Goal: Task Accomplishment & Management: Manage account settings

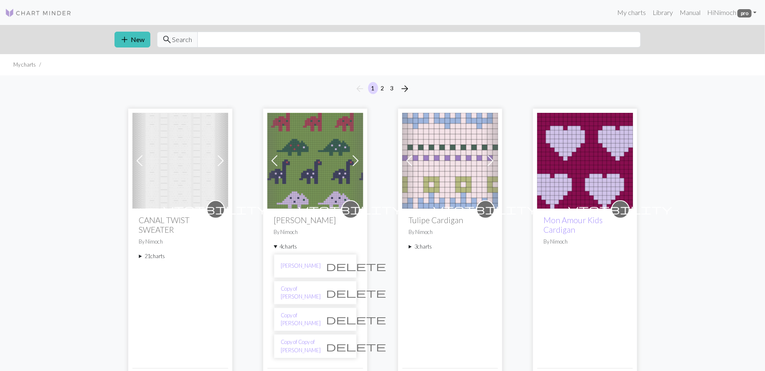
click at [138, 256] on div "visibility CANAL TWIST SWEATER By Nimoch 21 charts Pull Torsadé Mohair delete M…" at bounding box center [180, 288] width 96 height 159
click at [140, 257] on summary "21 charts" at bounding box center [180, 256] width 82 height 8
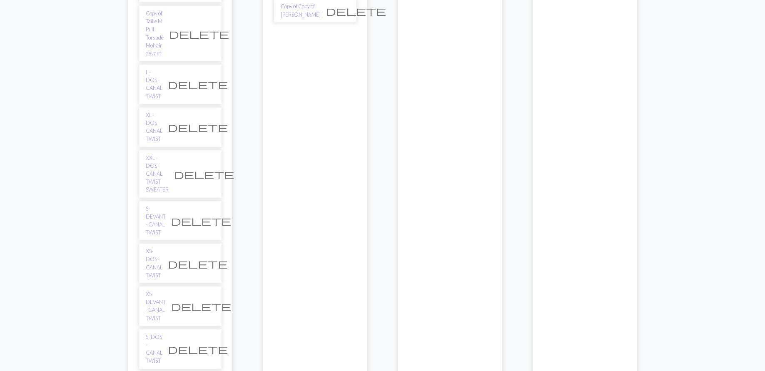
scroll to position [336, 0]
copy link "XS- DEVANT - CANAL TWIST"
drag, startPoint x: 142, startPoint y: 152, endPoint x: 163, endPoint y: 161, distance: 23.5
click at [163, 286] on li "XS- DEVANT - CANAL TWIST delete" at bounding box center [180, 306] width 82 height 40
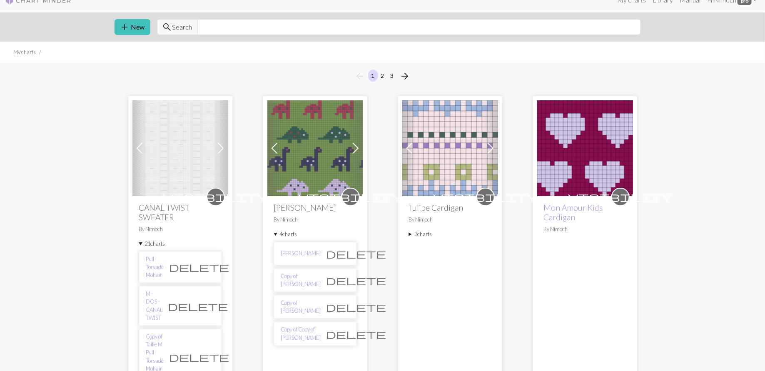
scroll to position [0, 0]
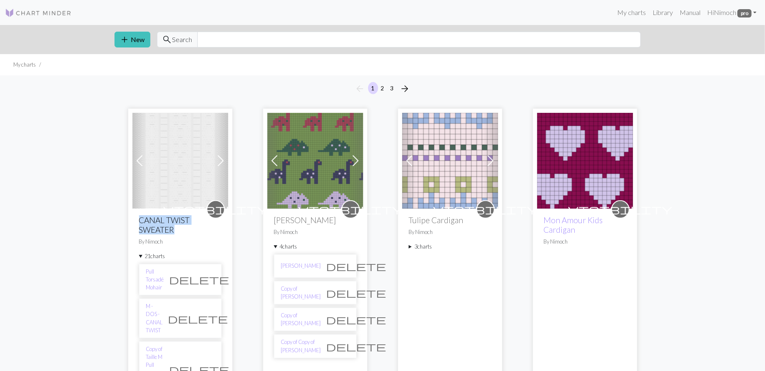
copy h2 "CANAL TWIST SWEATER"
drag, startPoint x: 136, startPoint y: 217, endPoint x: 163, endPoint y: 227, distance: 28.4
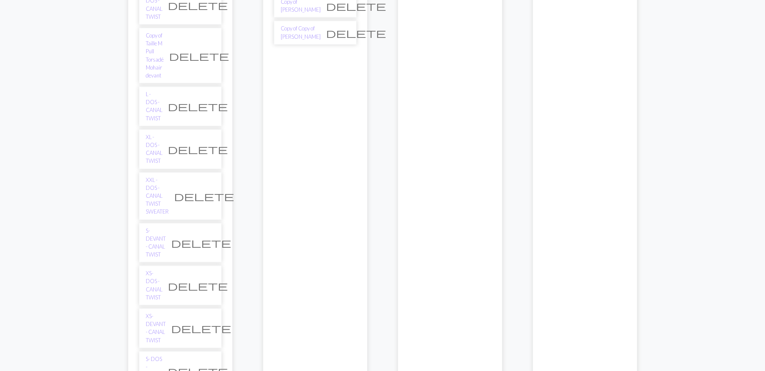
scroll to position [314, 0]
click at [152, 311] on link "XS- DEVANT - CANAL TWIST" at bounding box center [156, 327] width 20 height 32
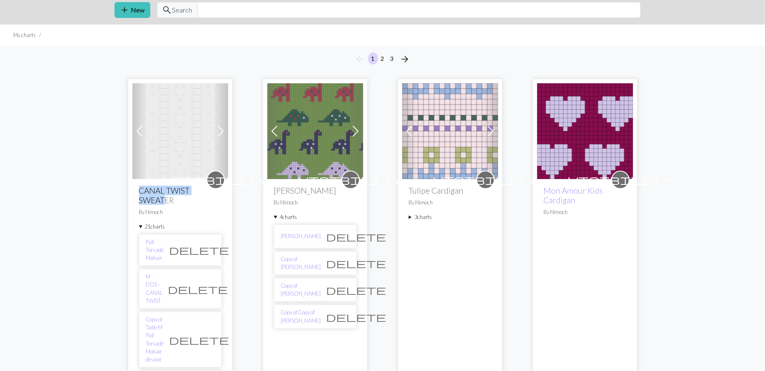
scroll to position [0, 0]
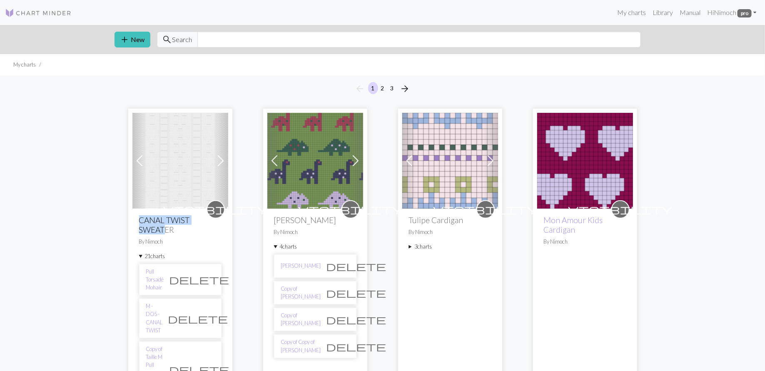
click at [160, 228] on h2 "CANAL TWIST SWEATER" at bounding box center [180, 224] width 82 height 19
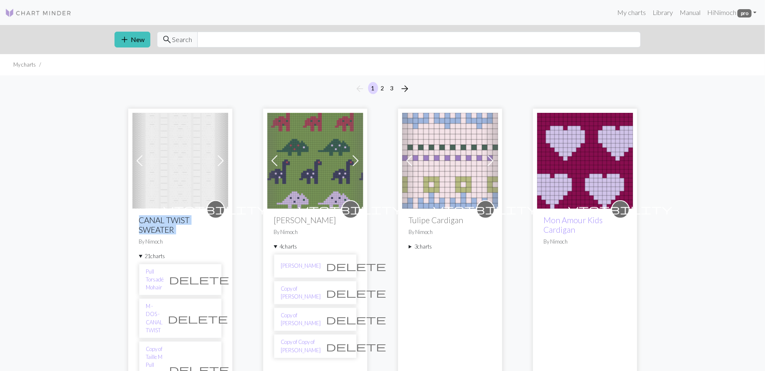
click at [160, 228] on h2 "CANAL TWIST SWEATER" at bounding box center [180, 224] width 82 height 19
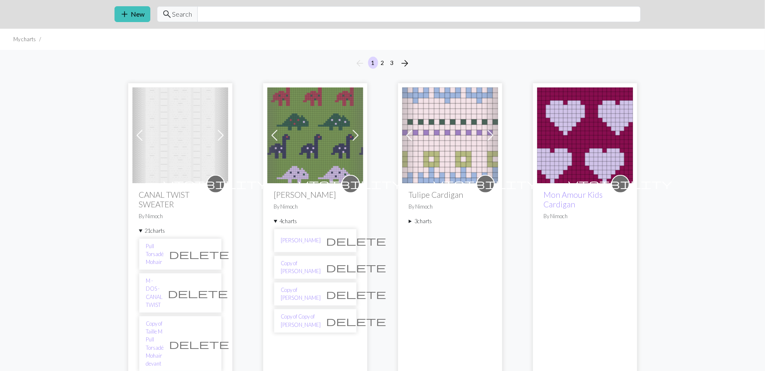
scroll to position [77, 0]
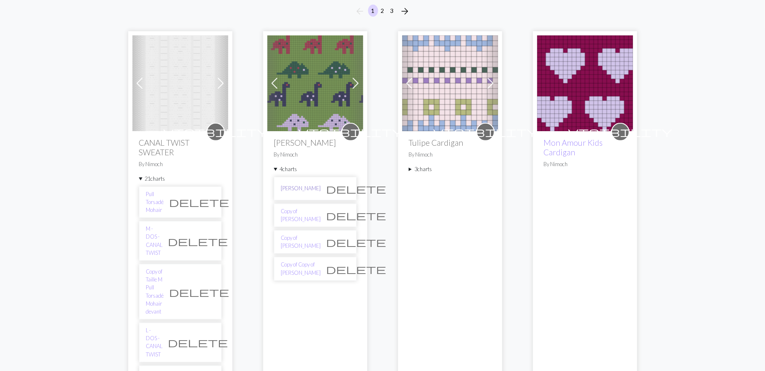
click at [289, 188] on link "[PERSON_NAME]" at bounding box center [301, 188] width 40 height 8
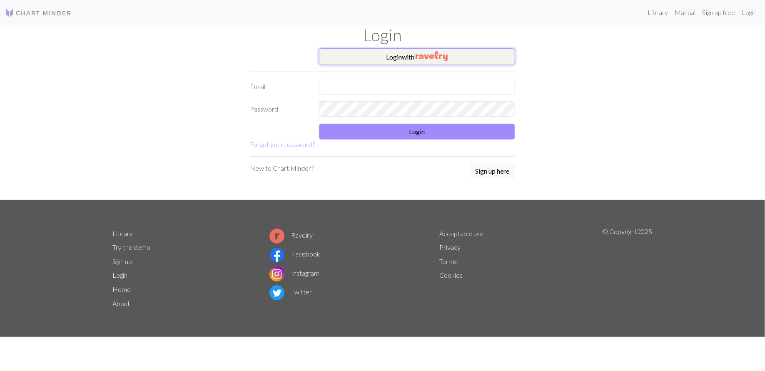
click at [422, 64] on button "Login with" at bounding box center [417, 56] width 196 height 17
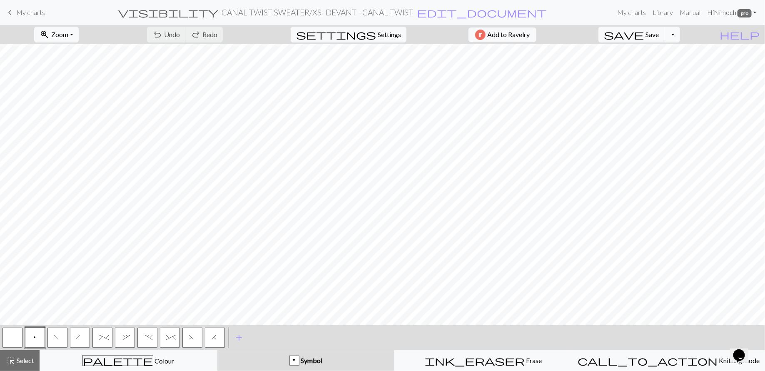
click at [755, 14] on link "Hi Nimoch pro" at bounding box center [731, 12] width 56 height 17
click at [385, 31] on span "Settings" at bounding box center [389, 35] width 23 height 10
select select "aran"
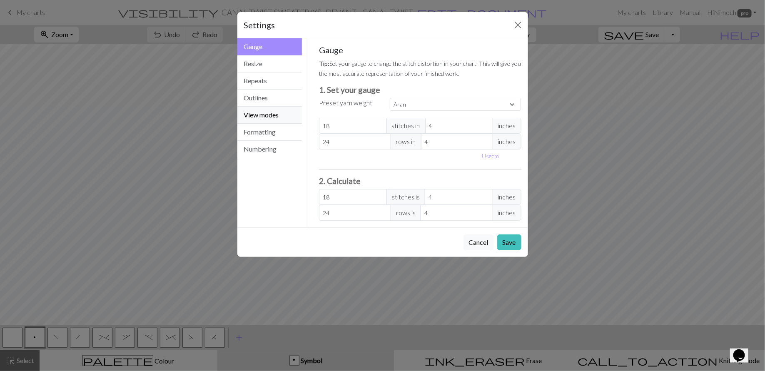
click at [252, 115] on button "View modes" at bounding box center [269, 115] width 65 height 17
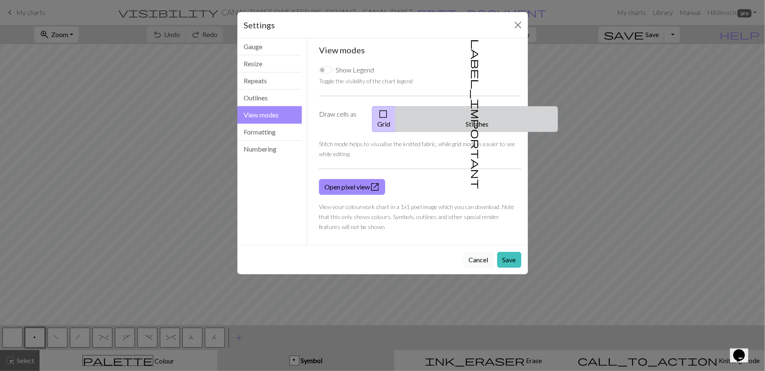
click at [474, 115] on span "label_important" at bounding box center [476, 114] width 12 height 150
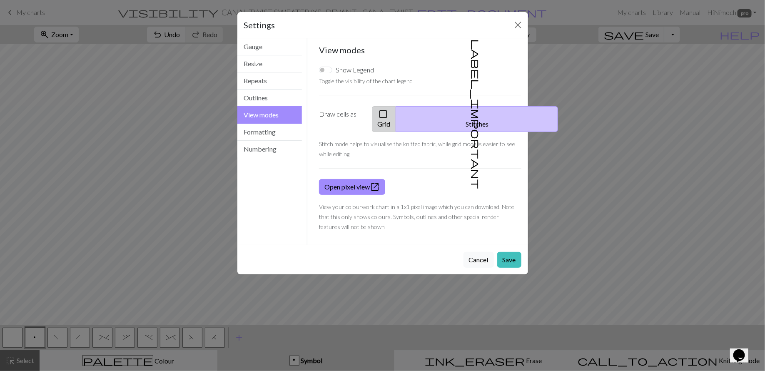
click at [396, 119] on button "check_box_outline_blank Grid" at bounding box center [384, 119] width 24 height 26
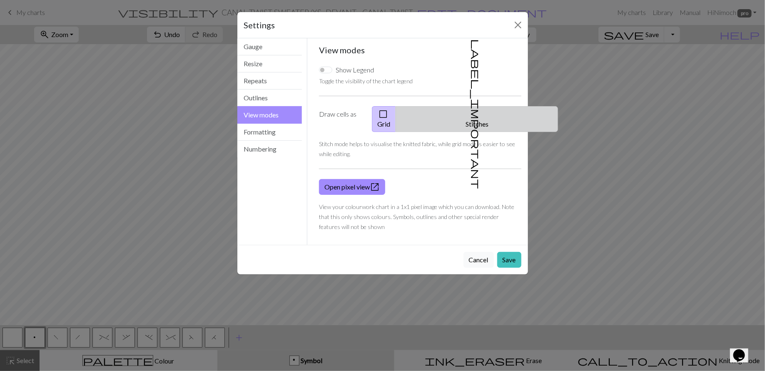
click at [474, 114] on span "label_important" at bounding box center [476, 114] width 12 height 150
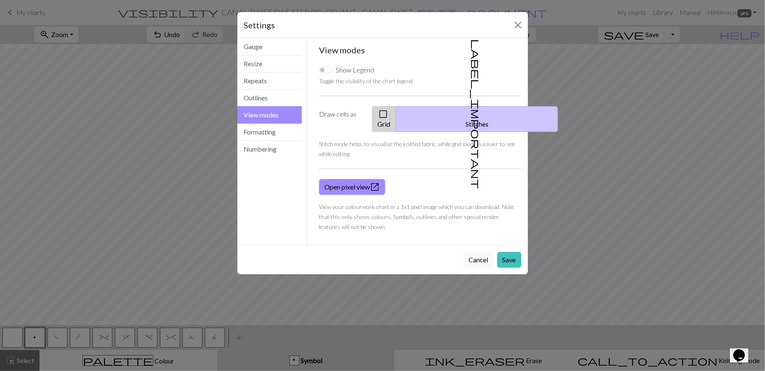
click at [388, 115] on span "check_box_outline_blank" at bounding box center [383, 114] width 10 height 12
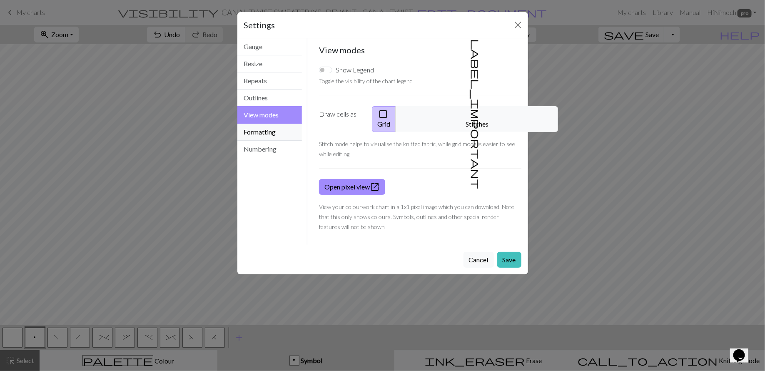
click at [268, 136] on button "Formatting" at bounding box center [269, 132] width 65 height 17
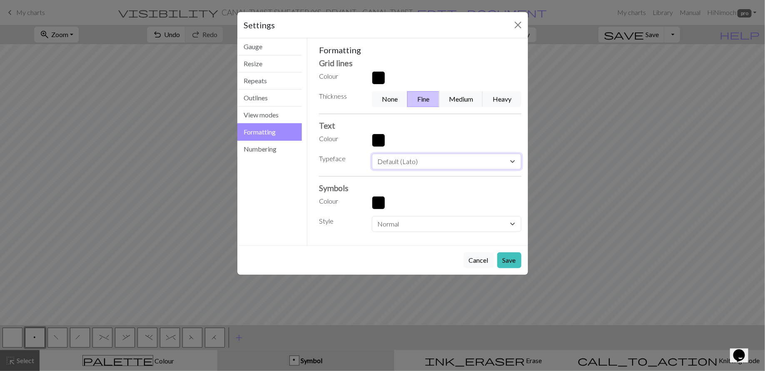
click at [404, 164] on select "Default (Lato) Ariel Helvetica Times new roman Times Courier new Courier Verdan…" at bounding box center [446, 162] width 149 height 16
click at [372, 154] on select "Default (Lato) Ariel Helvetica Times new roman Times Courier new Courier Verdan…" at bounding box center [446, 162] width 149 height 16
click at [407, 163] on select "Default (Lato) Ariel Helvetica Times new roman Times Courier new Courier Verdan…" at bounding box center [446, 162] width 149 height 16
select select "Lato"
click at [372, 154] on select "Default (Lato) Ariel Helvetica Times new roman Times Courier new Courier Verdan…" at bounding box center [446, 162] width 149 height 16
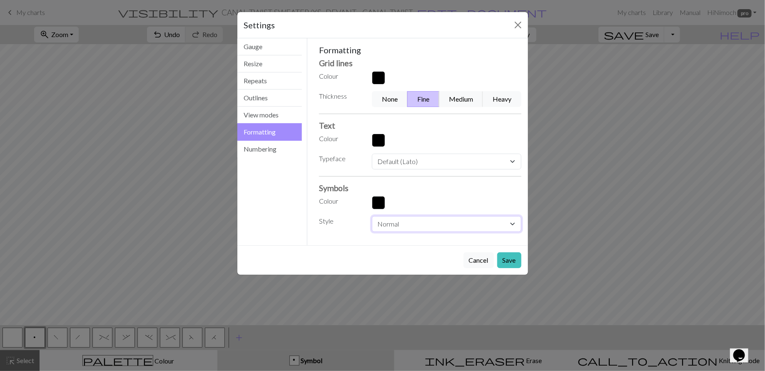
click at [393, 227] on select "Normal Heavy Hand drawn" at bounding box center [446, 224] width 149 height 16
click at [372, 216] on select "Normal Heavy Hand drawn" at bounding box center [446, 224] width 149 height 16
click at [393, 224] on select "Normal Heavy Hand drawn" at bounding box center [446, 224] width 149 height 16
click at [372, 216] on select "Normal Heavy Hand drawn" at bounding box center [446, 224] width 149 height 16
click at [395, 226] on select "Normal Heavy Hand drawn" at bounding box center [446, 224] width 149 height 16
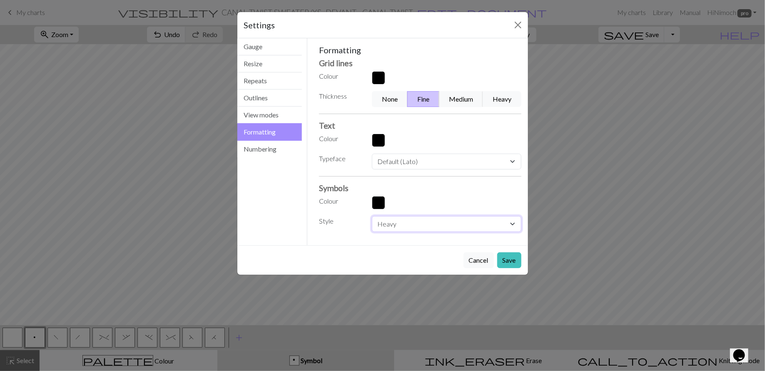
click at [372, 216] on select "Normal Heavy Hand drawn" at bounding box center [446, 224] width 149 height 16
click at [385, 221] on select "Normal Heavy Hand drawn" at bounding box center [446, 224] width 149 height 16
select select "normal"
click at [372, 216] on select "Normal Heavy Hand drawn" at bounding box center [446, 224] width 149 height 16
click at [262, 146] on button "Numbering" at bounding box center [269, 149] width 65 height 17
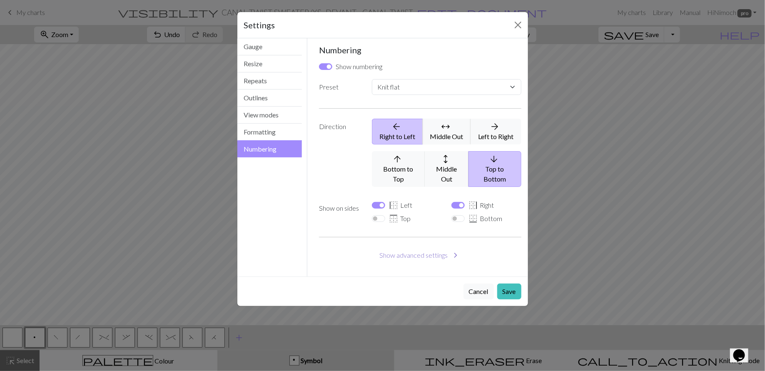
click at [399, 247] on button "Show advanced settings chevron_right" at bounding box center [420, 255] width 202 height 16
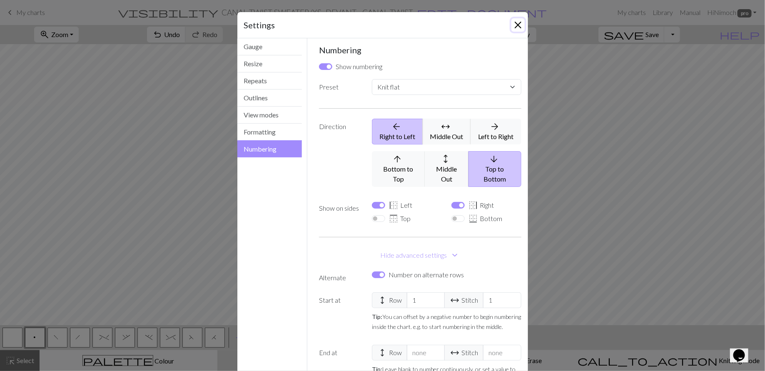
click at [520, 24] on button "Close" at bounding box center [517, 24] width 13 height 13
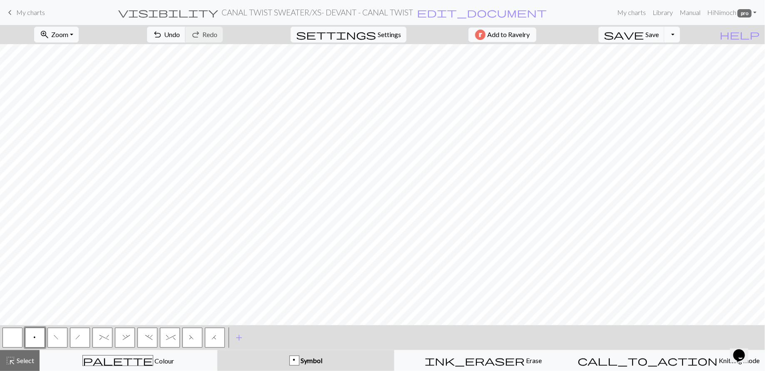
click at [680, 40] on button "Toggle Dropdown" at bounding box center [672, 35] width 16 height 16
click at [559, 66] on span "save_alt" at bounding box center [554, 66] width 10 height 12
click at [432, 14] on form "visibility CANAL TWIST SWEATER / XS- DEVANT - CANAL TWIST edit_document Edit se…" at bounding box center [333, 12] width 562 height 16
click at [440, 15] on span "edit_document" at bounding box center [482, 13] width 130 height 12
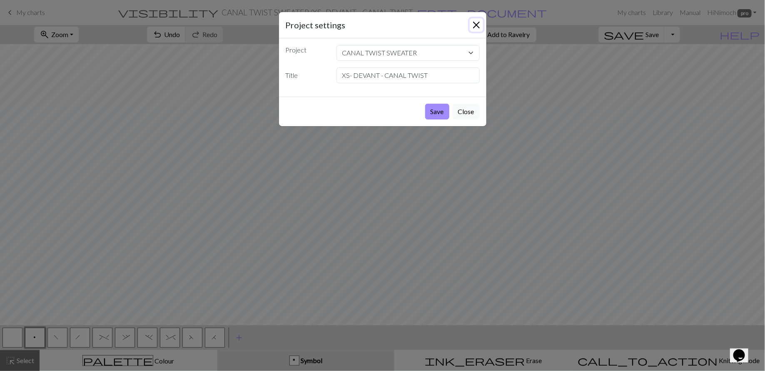
click at [477, 25] on button "Close" at bounding box center [476, 24] width 13 height 13
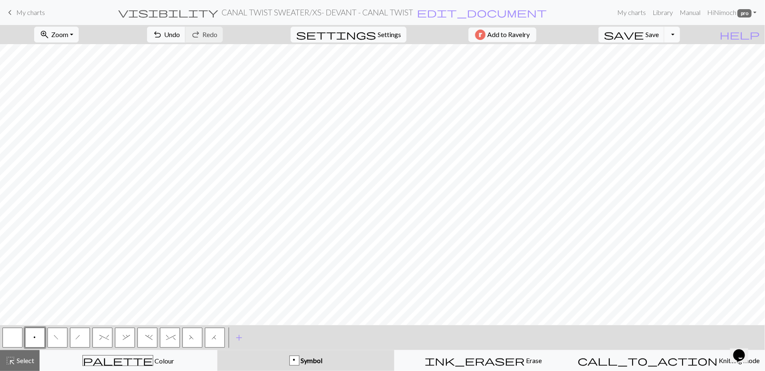
click at [680, 34] on button "Toggle Dropdown" at bounding box center [672, 35] width 16 height 16
click at [559, 70] on span "save_alt" at bounding box center [554, 66] width 10 height 12
click at [680, 32] on button "Toggle Dropdown" at bounding box center [672, 35] width 16 height 16
click at [676, 63] on button "save_alt Download" at bounding box center [610, 65] width 137 height 13
click at [680, 35] on button "Toggle Dropdown" at bounding box center [672, 35] width 16 height 16
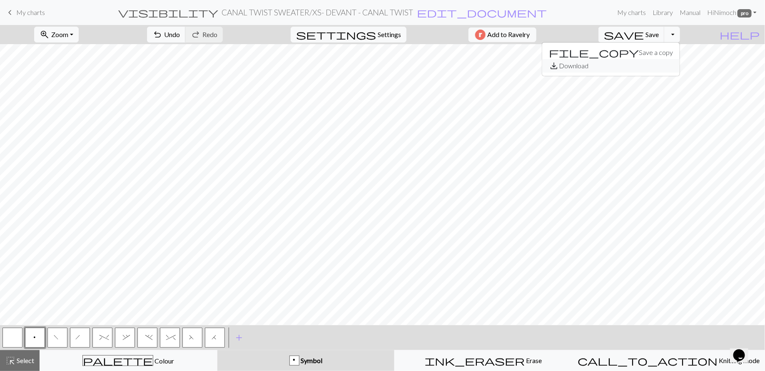
click at [678, 61] on button "save_alt Download" at bounding box center [610, 65] width 137 height 13
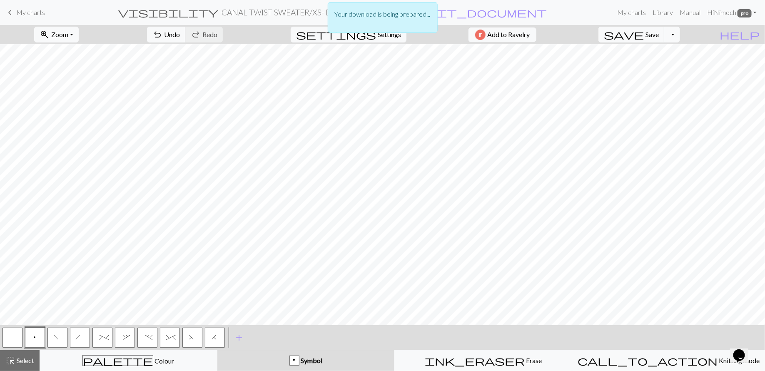
click at [693, 37] on div "Your download is being prepared..." at bounding box center [382, 20] width 765 height 40
click at [688, 38] on div "Your download is being prepared..." at bounding box center [382, 20] width 765 height 40
click at [680, 33] on button "Toggle Dropdown" at bounding box center [672, 35] width 16 height 16
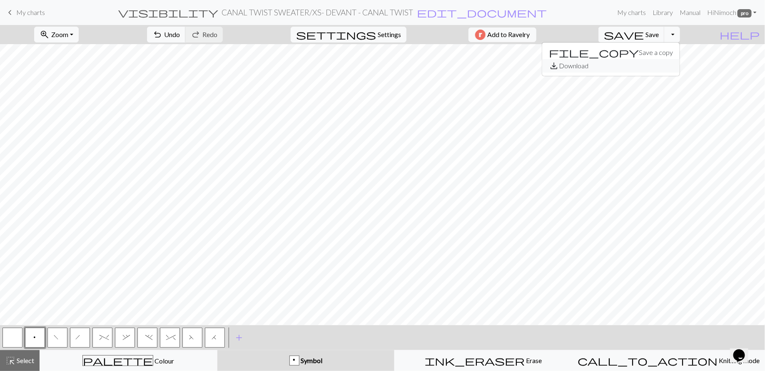
click at [679, 66] on button "save_alt Download" at bounding box center [610, 65] width 137 height 13
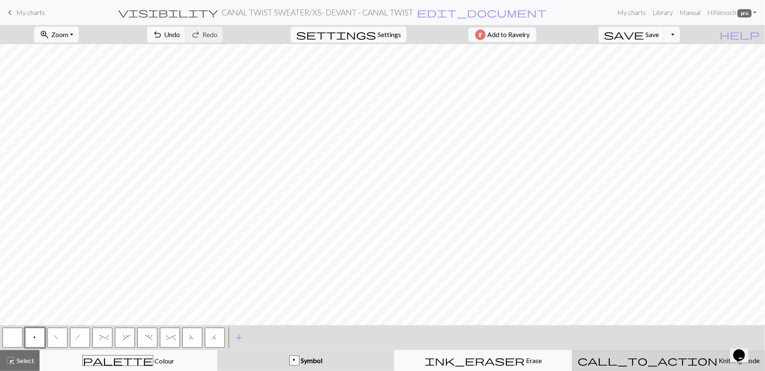
click at [628, 359] on div "call_to_action Knitting mode Knitting mode" at bounding box center [668, 360] width 182 height 10
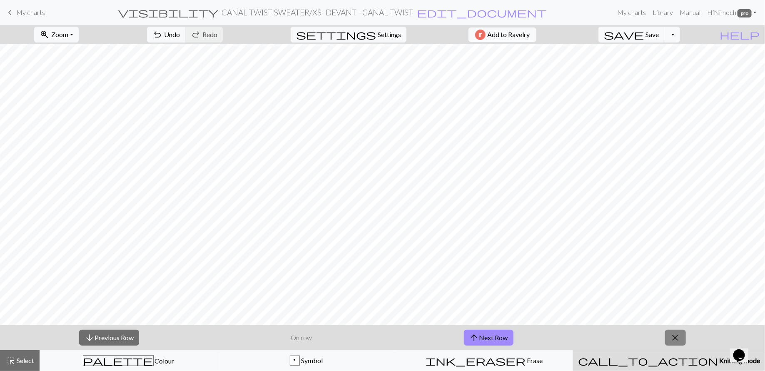
click at [671, 338] on span "close" at bounding box center [675, 338] width 10 height 12
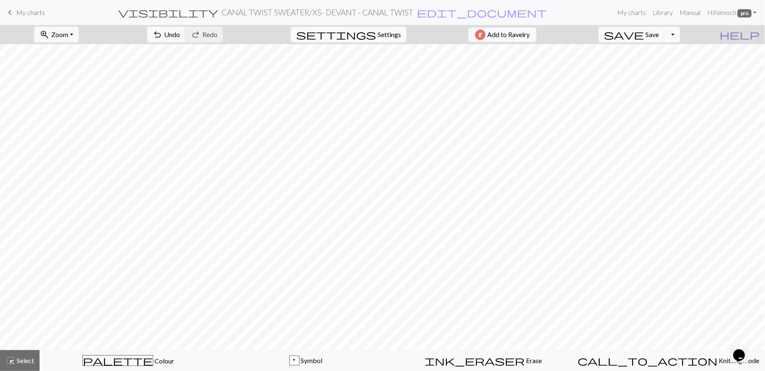
click at [754, 33] on span "help" at bounding box center [739, 35] width 40 height 12
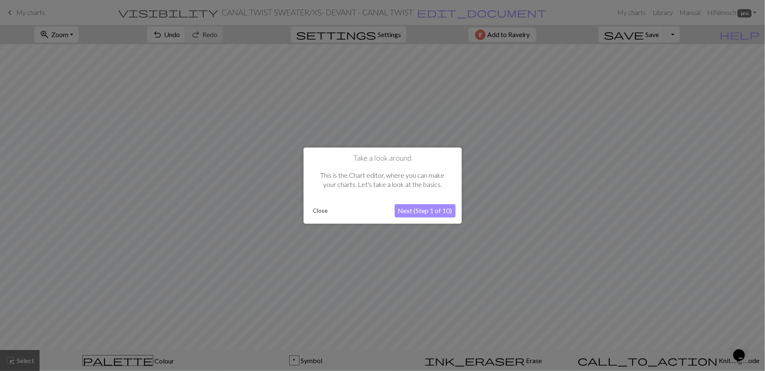
click at [322, 207] on button "Close" at bounding box center [321, 210] width 22 height 12
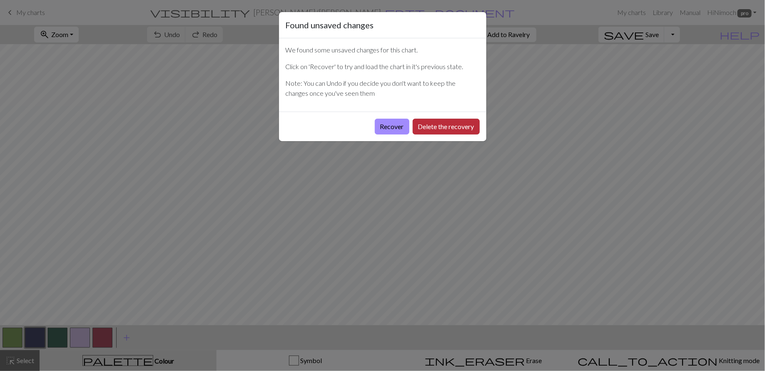
click at [433, 121] on button "Delete the recovery" at bounding box center [445, 127] width 67 height 16
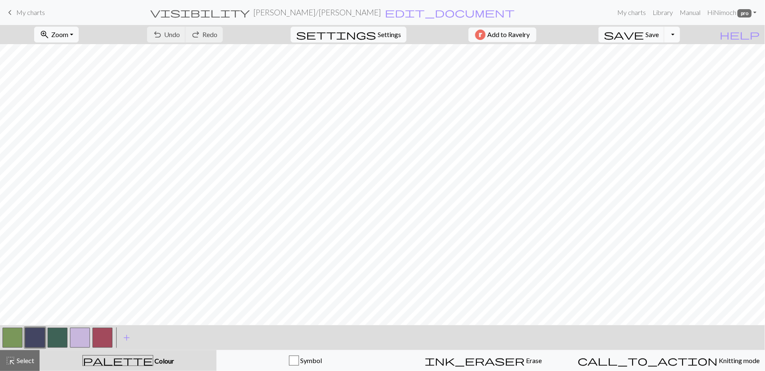
click at [680, 35] on button "Toggle Dropdown" at bounding box center [672, 35] width 16 height 16
click at [663, 63] on button "save_alt Download" at bounding box center [610, 65] width 137 height 13
